Goal: Information Seeking & Learning: Find specific fact

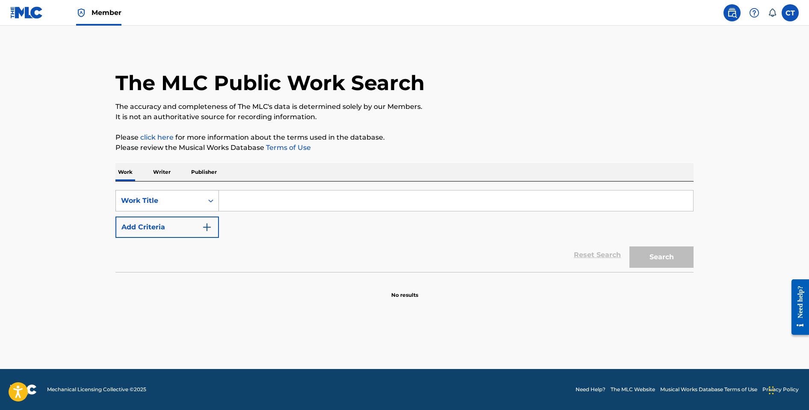
click at [210, 200] on icon "Search Form" at bounding box center [210, 201] width 9 height 9
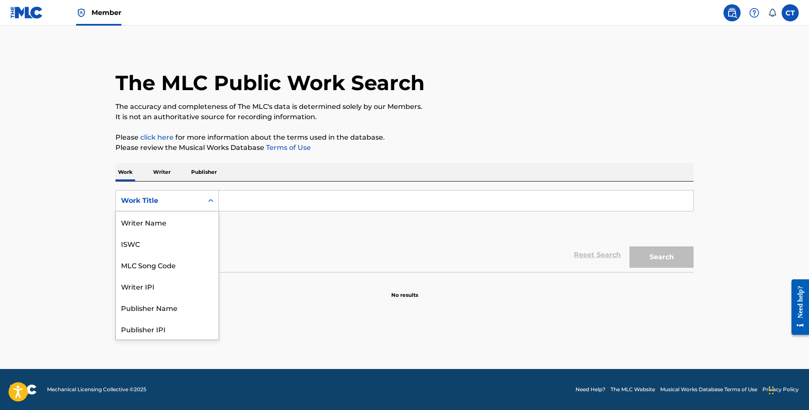
scroll to position [43, 0]
click at [198, 219] on div "MLC Song Code" at bounding box center [167, 222] width 103 height 21
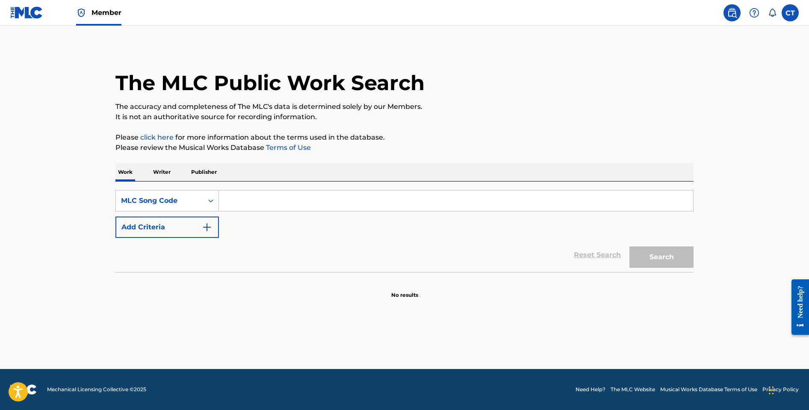
click at [227, 203] on input "Search Form" at bounding box center [456, 201] width 474 height 21
paste input "FV7TSY"
type input "FV7TSY"
click at [300, 258] on div "Reset Search Search" at bounding box center [404, 255] width 578 height 34
click at [665, 262] on button "Search" at bounding box center [661, 257] width 64 height 21
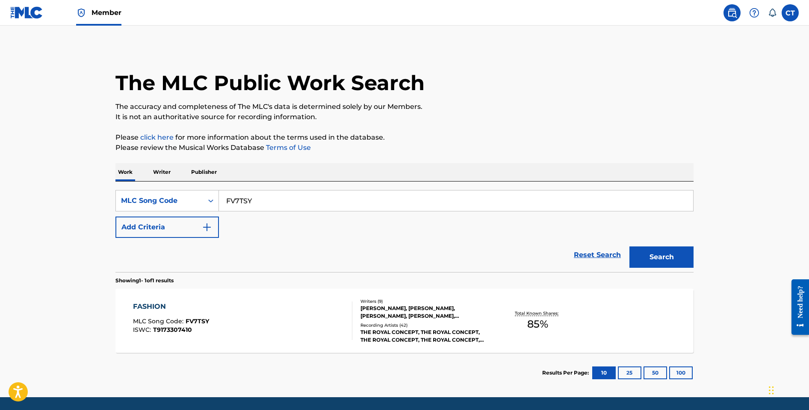
click at [345, 323] on div at bounding box center [348, 321] width 7 height 38
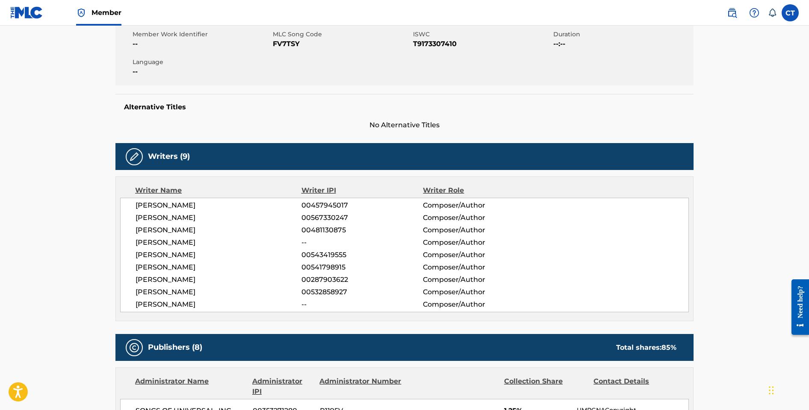
scroll to position [41, 0]
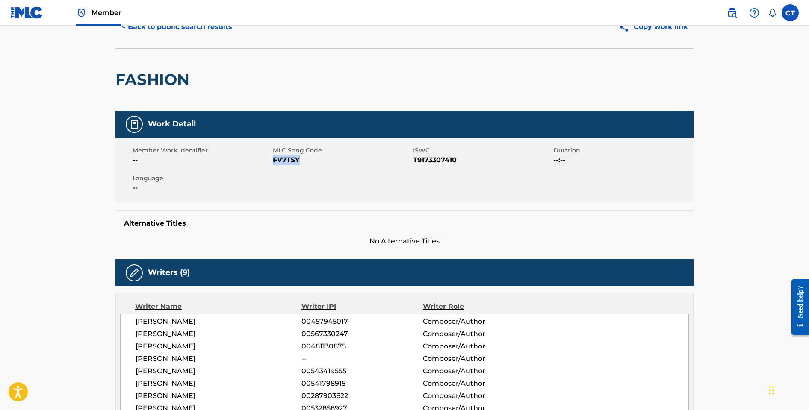
drag, startPoint x: 307, startPoint y: 162, endPoint x: 272, endPoint y: 158, distance: 34.9
click at [273, 158] on span "FV7TSY" at bounding box center [342, 160] width 138 height 10
copy span "FV7TSY"
